Goal: Find specific fact: Find specific fact

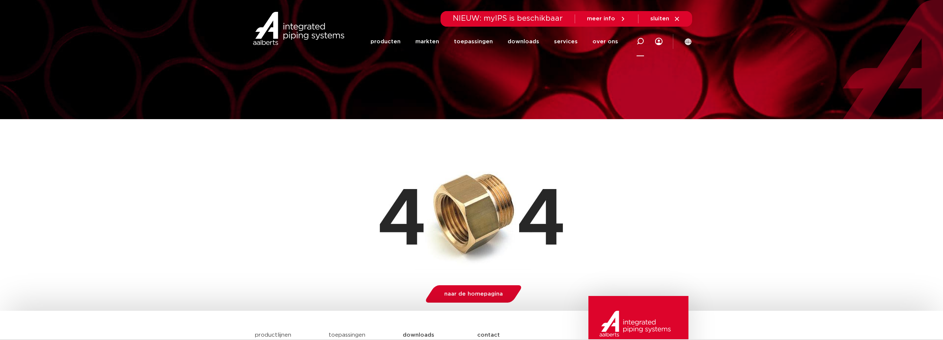
click at [644, 41] on div at bounding box center [640, 41] width 30 height 30
click at [595, 39] on input "Zoeken" at bounding box center [533, 40] width 233 height 15
paste input "4805537"
type input "4805537"
click button "Zoeken" at bounding box center [0, 0] width 0 height 0
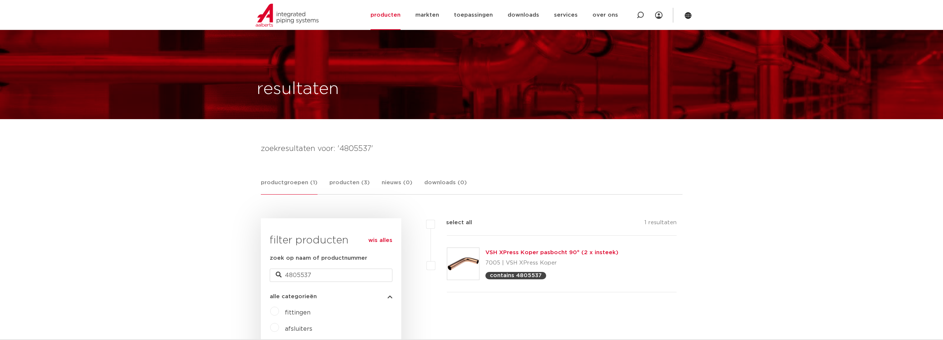
scroll to position [111, 0]
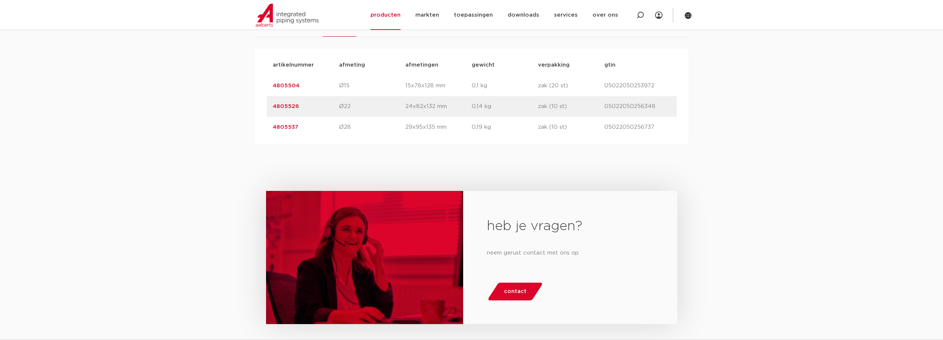
click at [291, 127] on link "4805537" at bounding box center [286, 127] width 26 height 6
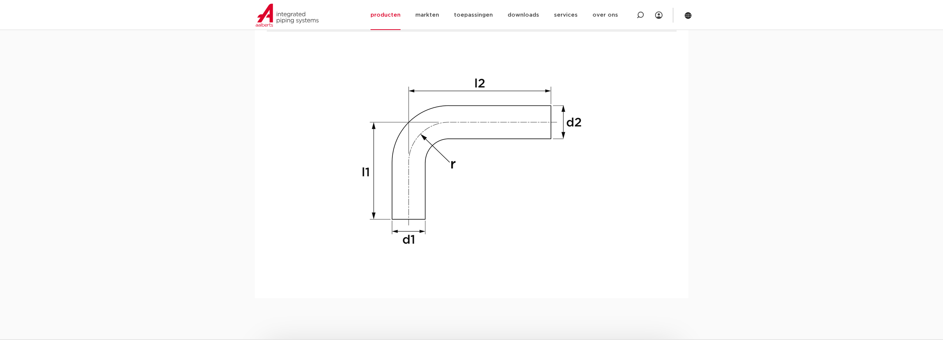
scroll to position [778, 0]
